Goal: Transaction & Acquisition: Purchase product/service

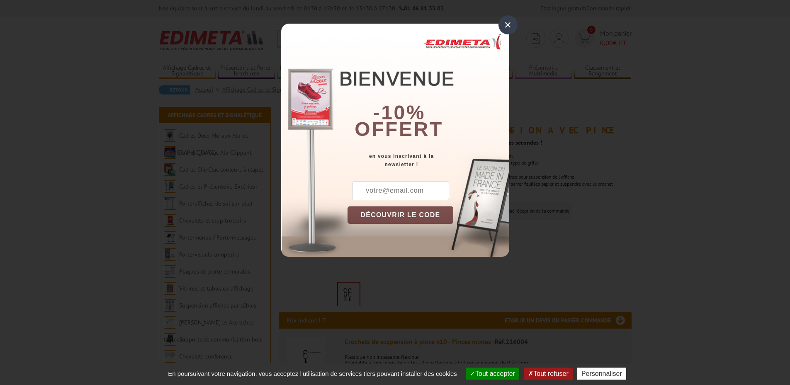
click at [507, 23] on div "×" at bounding box center [507, 24] width 19 height 19
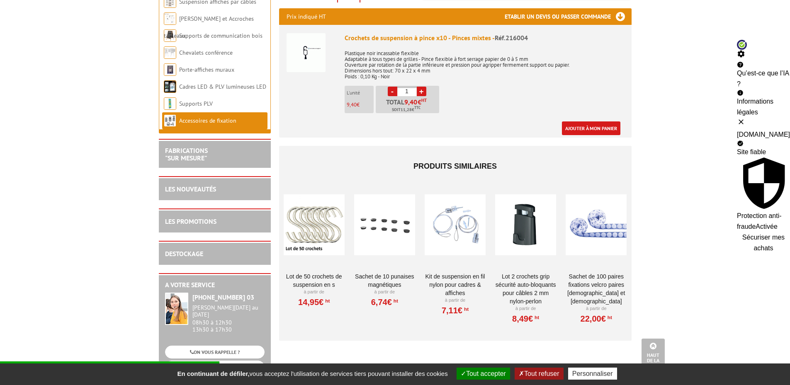
scroll to position [332, 0]
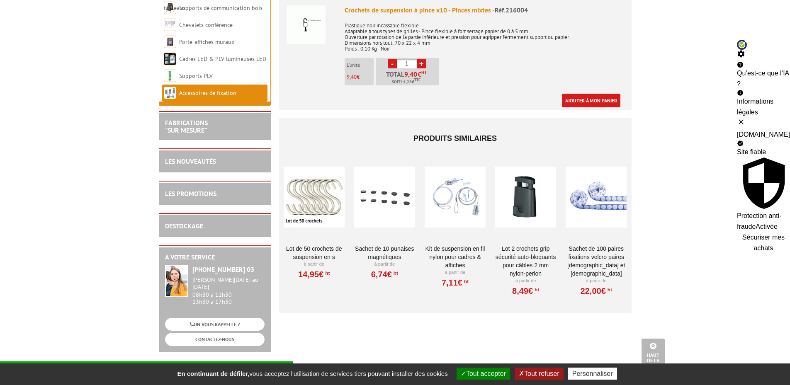
click at [315, 180] on div at bounding box center [314, 196] width 61 height 83
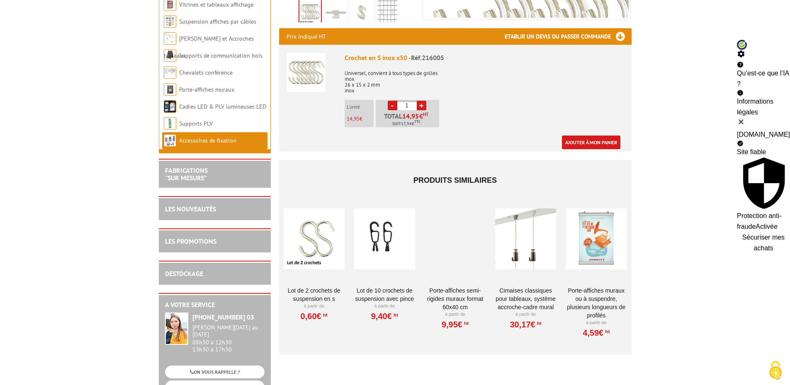
scroll to position [332, 0]
